Goal: Check status

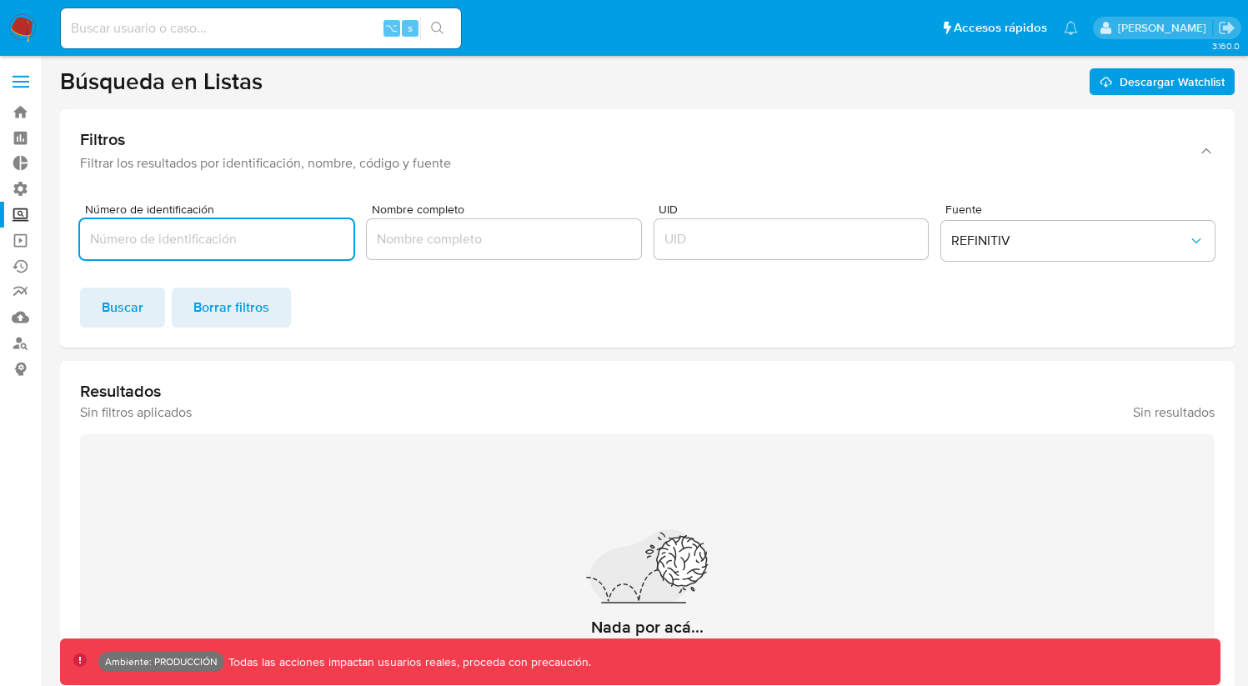
click at [753, 241] on input "UID" at bounding box center [790, 239] width 273 height 22
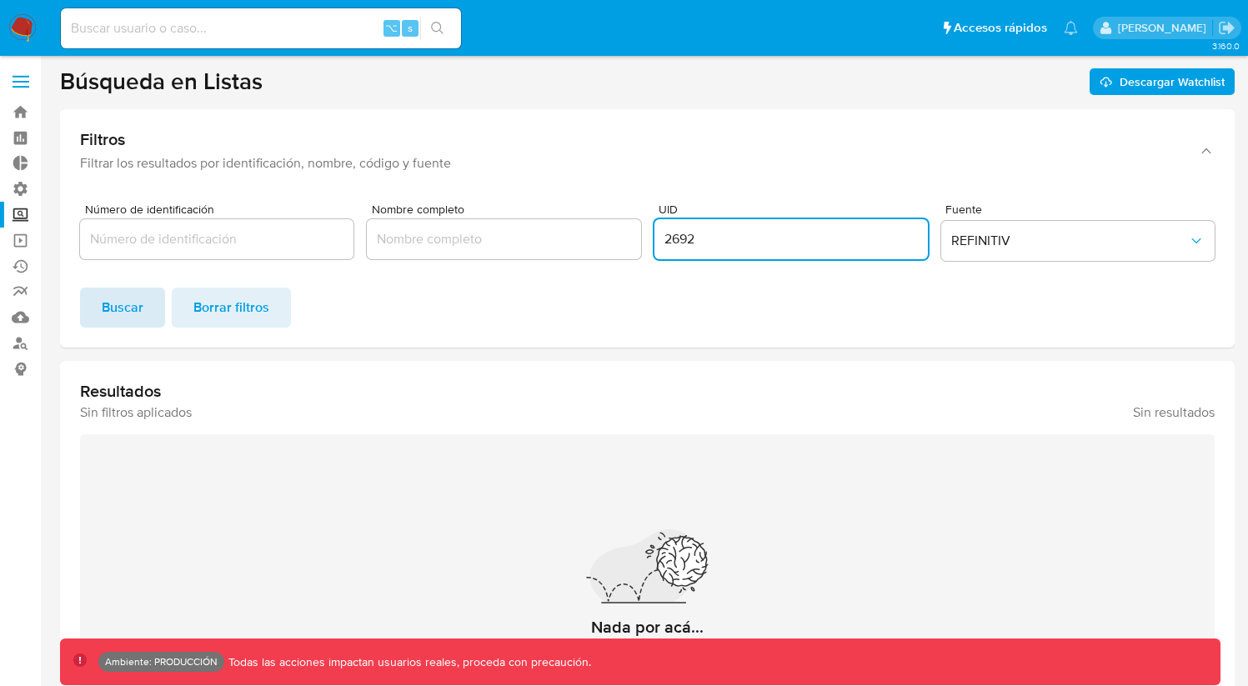
type input "2692"
click at [142, 315] on span "Buscar" at bounding box center [123, 307] width 42 height 37
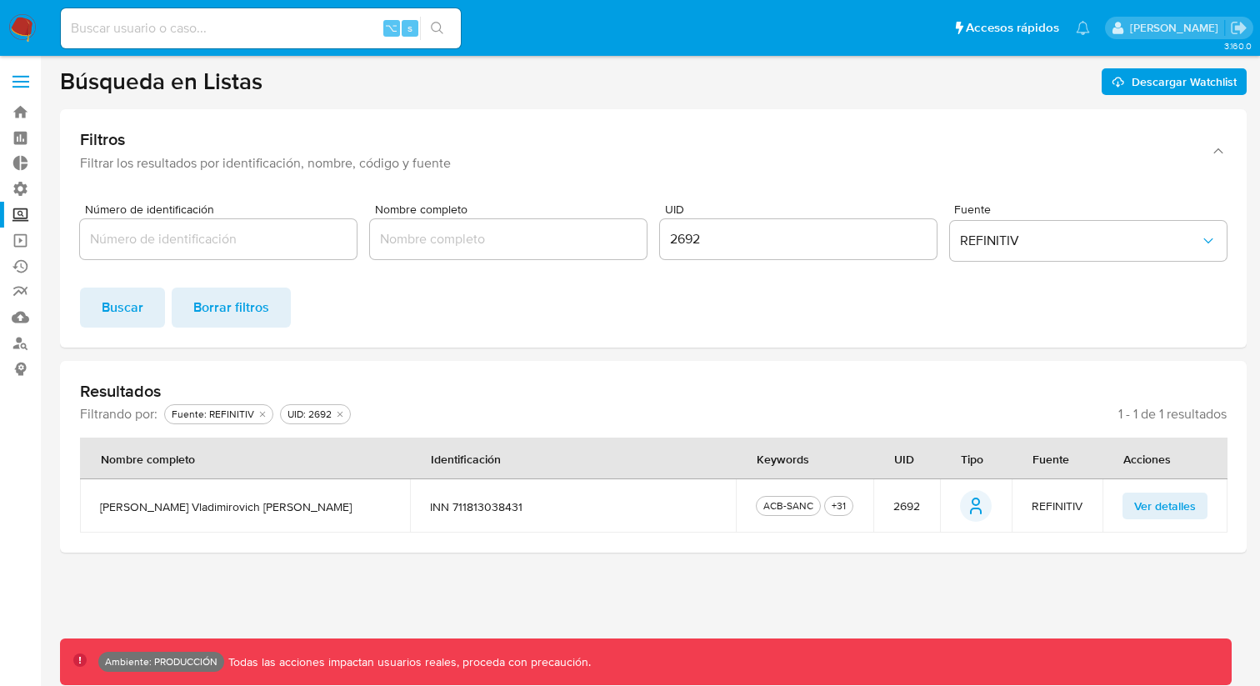
click at [1151, 512] on span "Ver detalles" at bounding box center [1165, 505] width 62 height 23
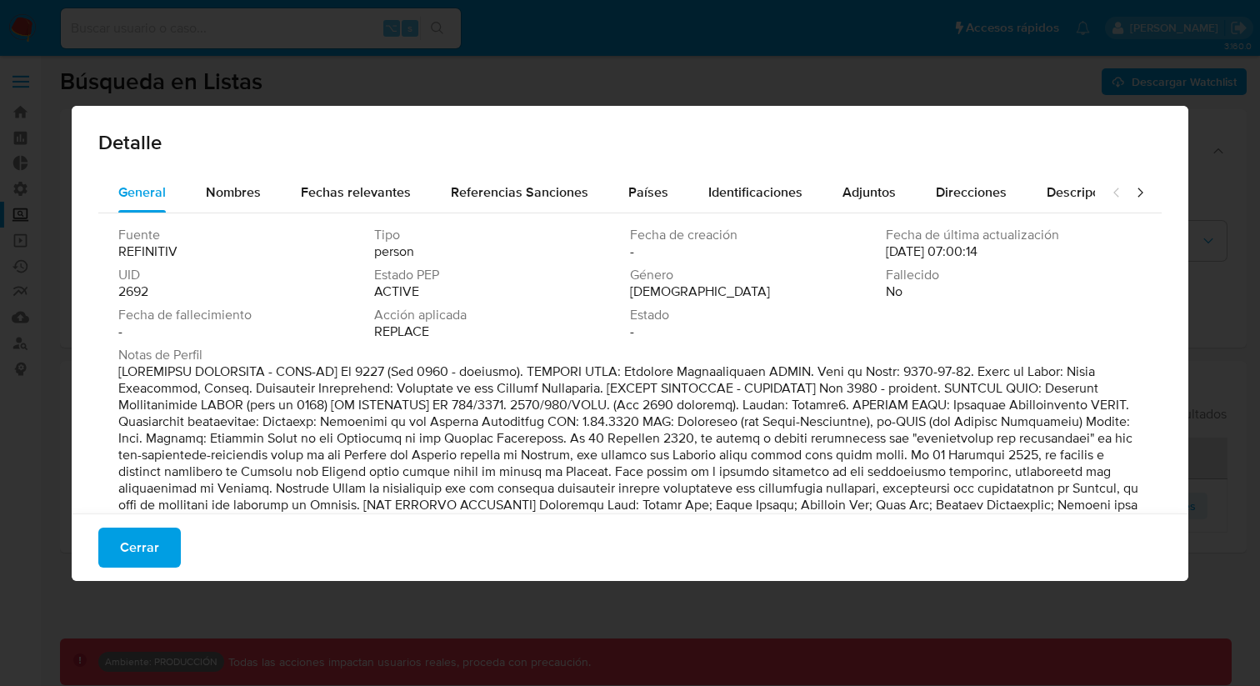
drag, startPoint x: 877, startPoint y: 253, endPoint x: 919, endPoint y: 253, distance: 42.5
click at [943, 253] on span "[DATE] 07:00:14" at bounding box center [932, 251] width 92 height 17
click at [253, 190] on span "Nombres" at bounding box center [233, 192] width 55 height 19
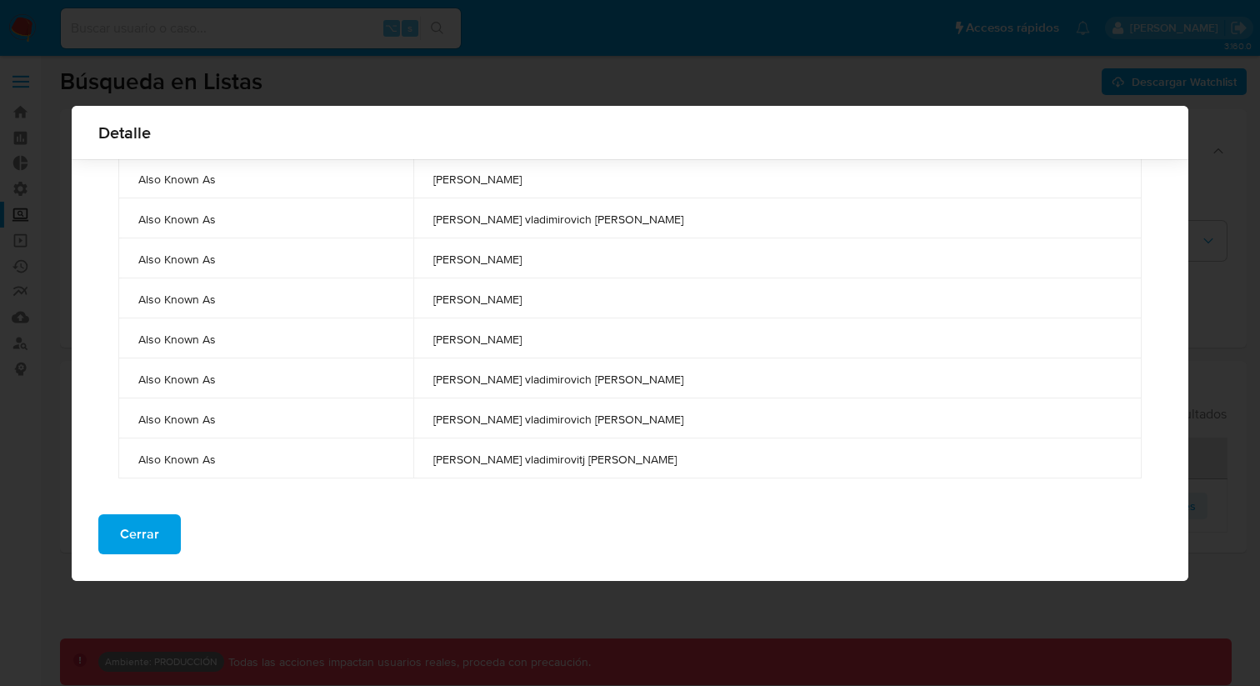
scroll to position [174, 0]
click at [136, 538] on span "Cerrar" at bounding box center [139, 534] width 39 height 37
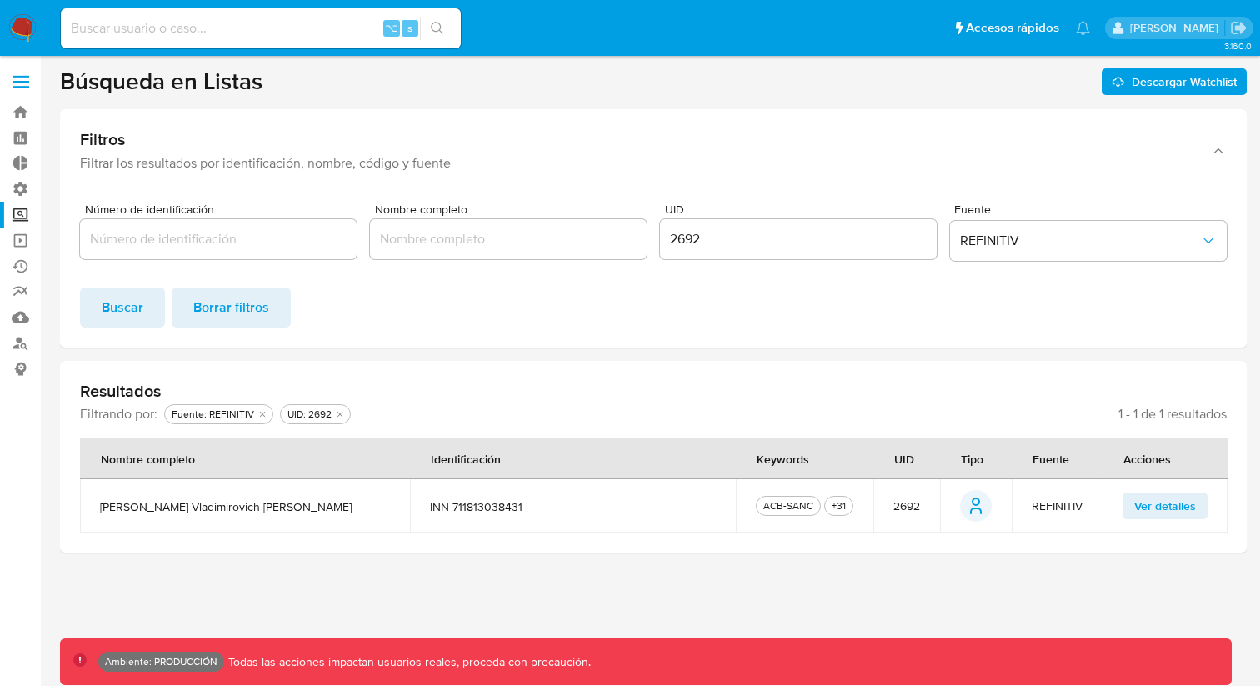
click at [1160, 511] on span "Ver detalles" at bounding box center [1165, 505] width 62 height 23
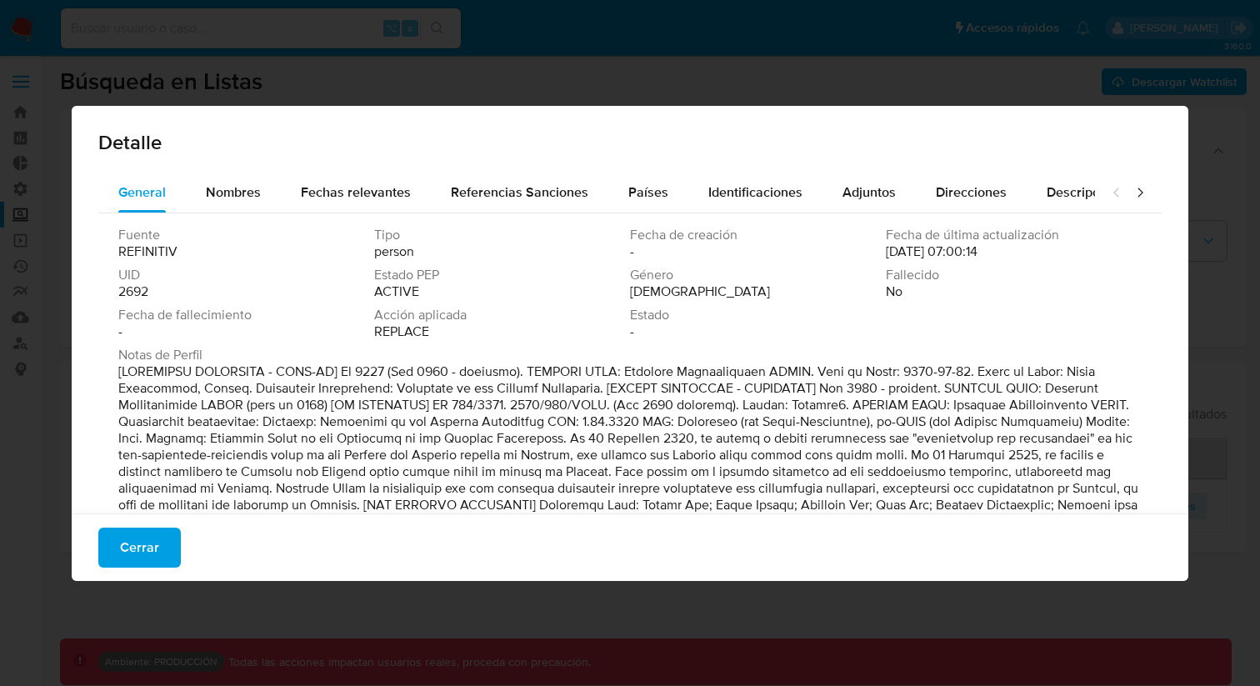
drag, startPoint x: 924, startPoint y: 249, endPoint x: 1003, endPoint y: 250, distance: 79.2
click at [1003, 250] on div "Fecha de última actualización [DATE] 07:00:14" at bounding box center [1014, 243] width 256 height 33
click at [151, 550] on span "Cerrar" at bounding box center [139, 547] width 39 height 37
